Goal: Task Accomplishment & Management: Manage account settings

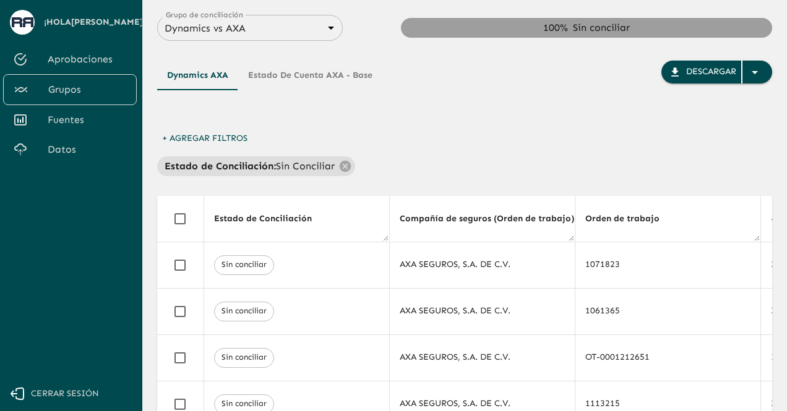
click at [49, 391] on span "Cerrar sesión" at bounding box center [65, 394] width 68 height 15
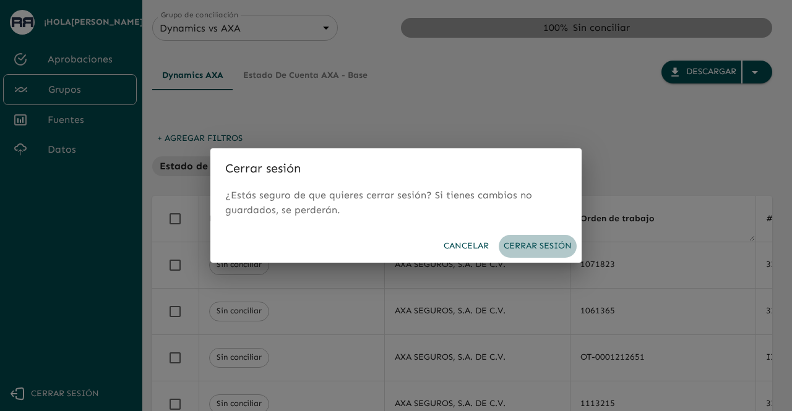
click at [525, 249] on button "Cerrar sesión" at bounding box center [538, 246] width 78 height 23
